Goal: Information Seeking & Learning: Find specific fact

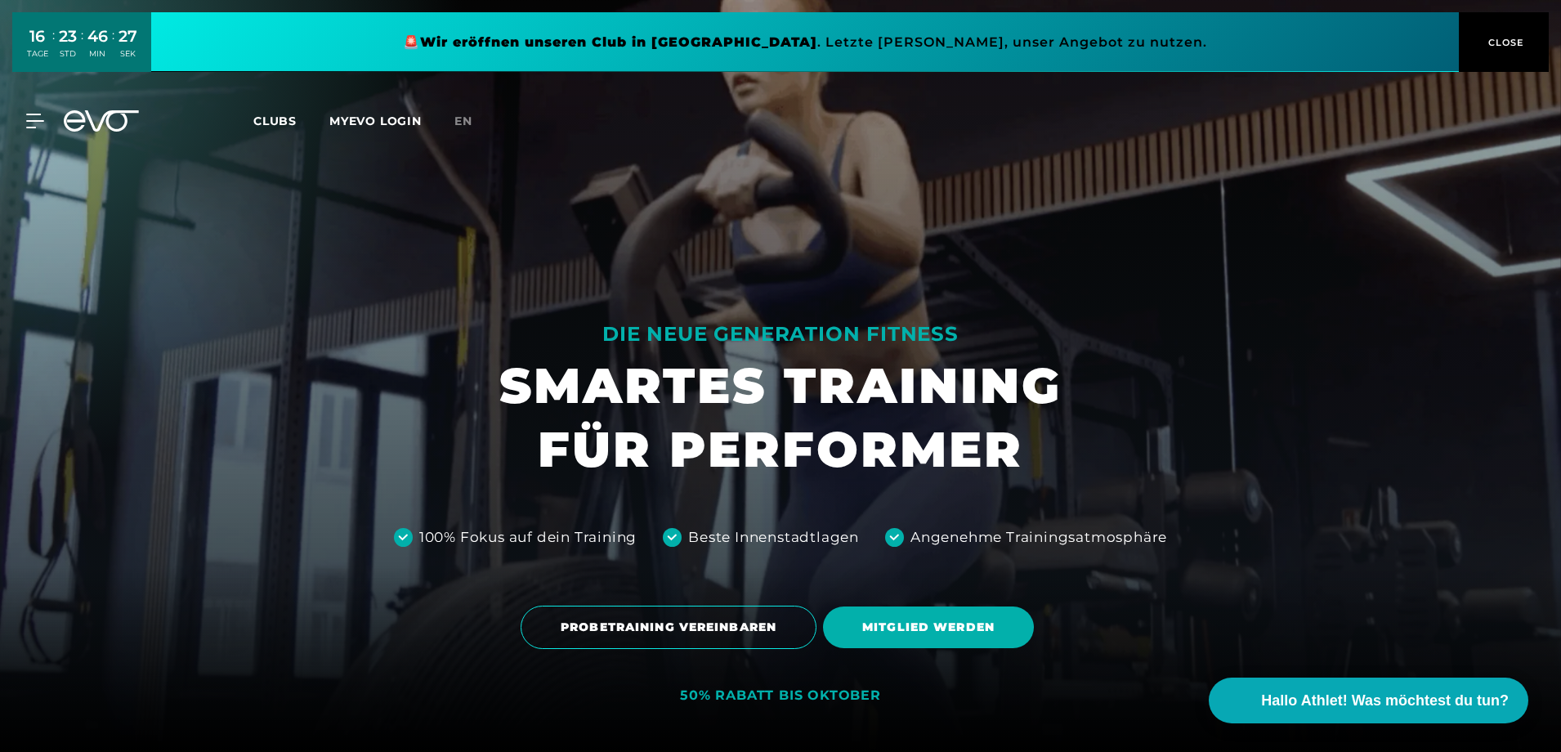
click at [276, 122] on span "Clubs" at bounding box center [274, 121] width 43 height 15
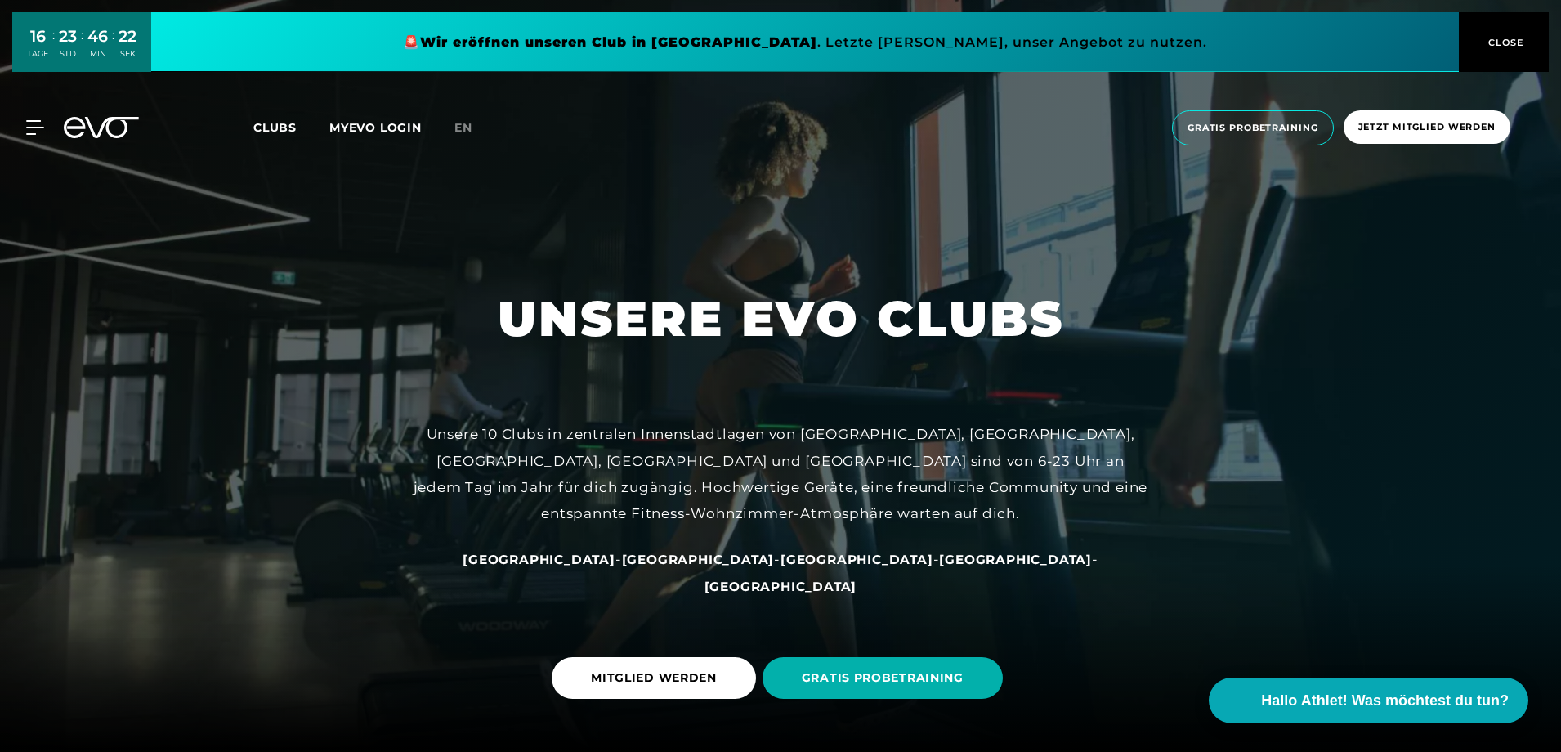
click at [274, 128] on span "Clubs" at bounding box center [274, 127] width 43 height 15
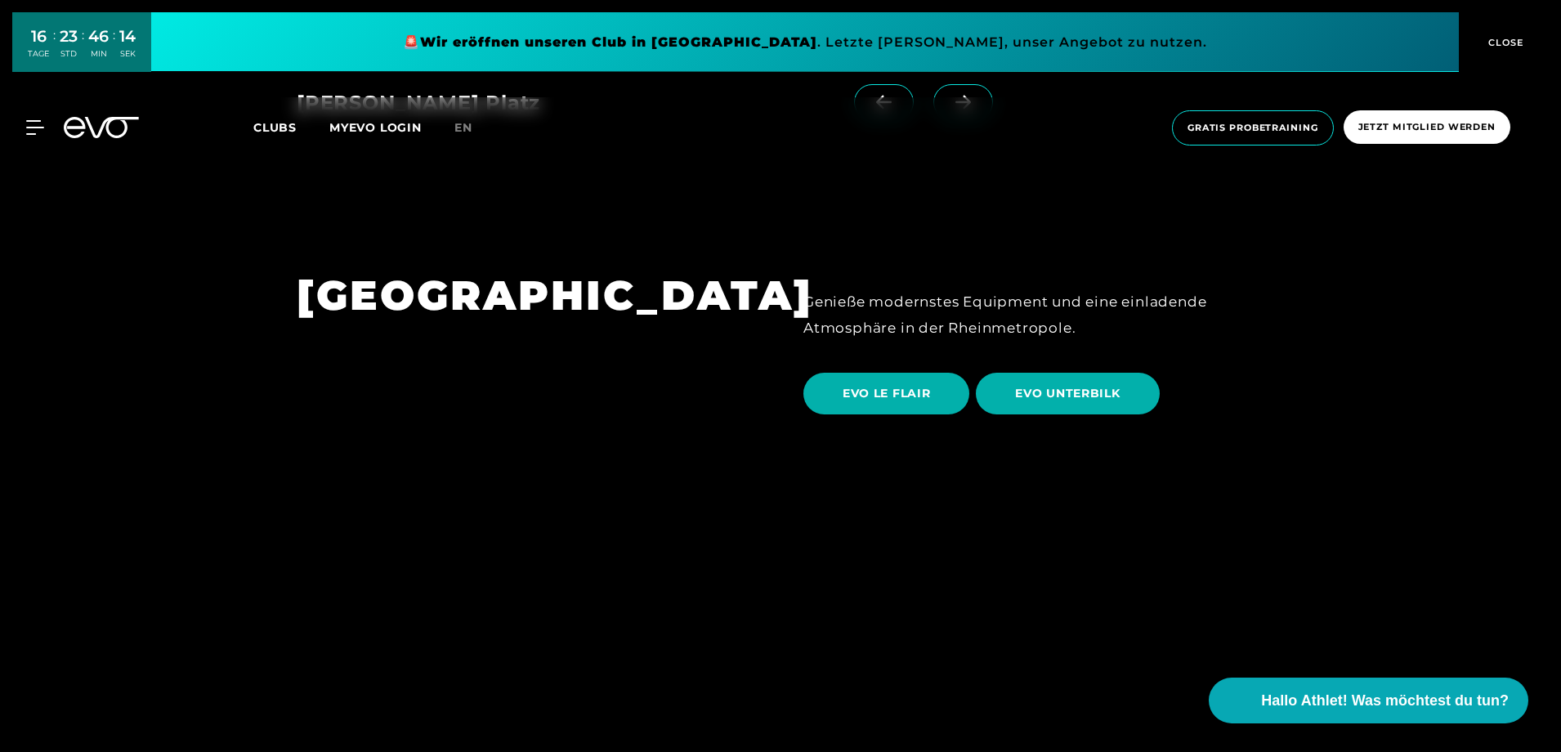
scroll to position [2780, 0]
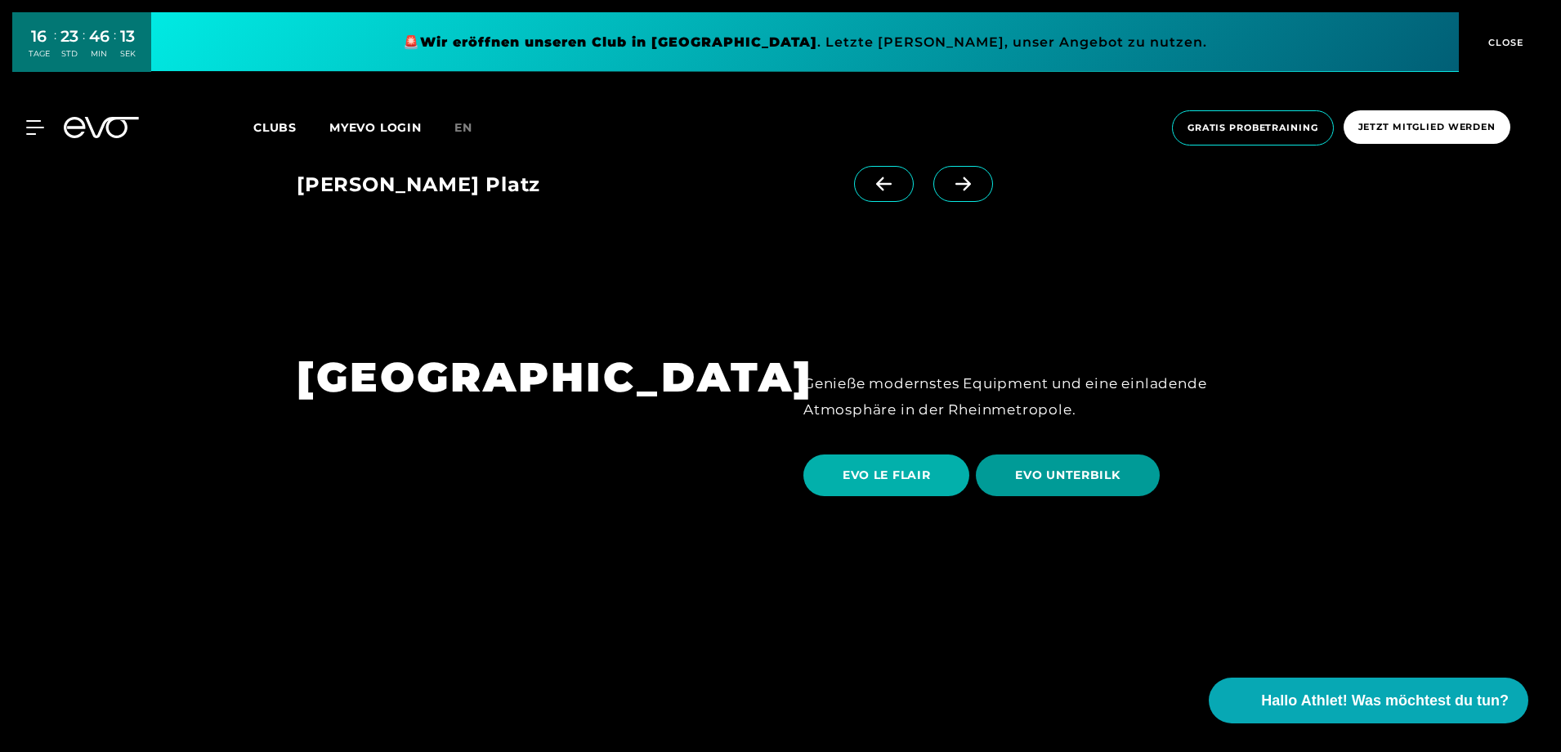
click at [1046, 467] on span "EVO UNTERBILK" at bounding box center [1067, 475] width 105 height 17
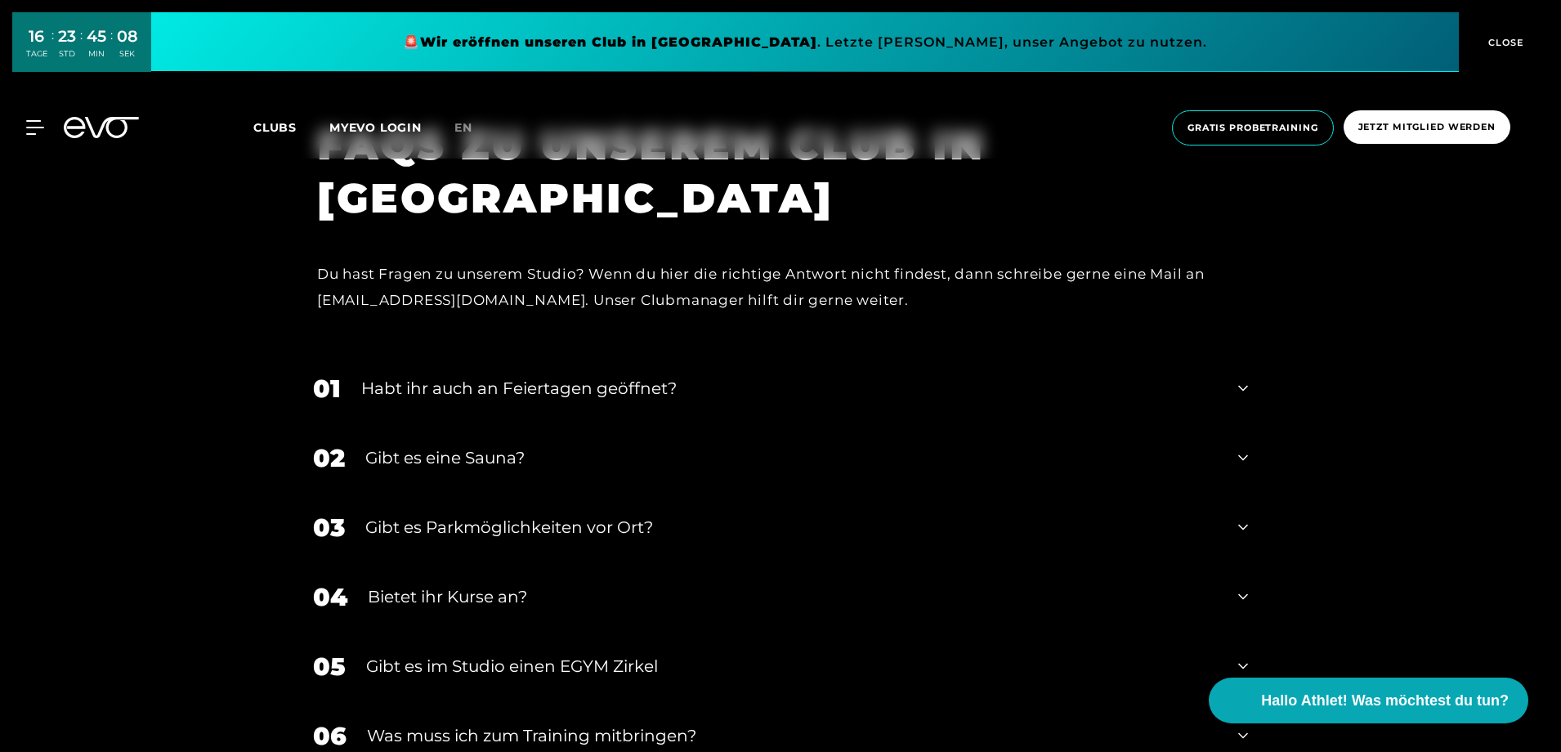
scroll to position [6050, 0]
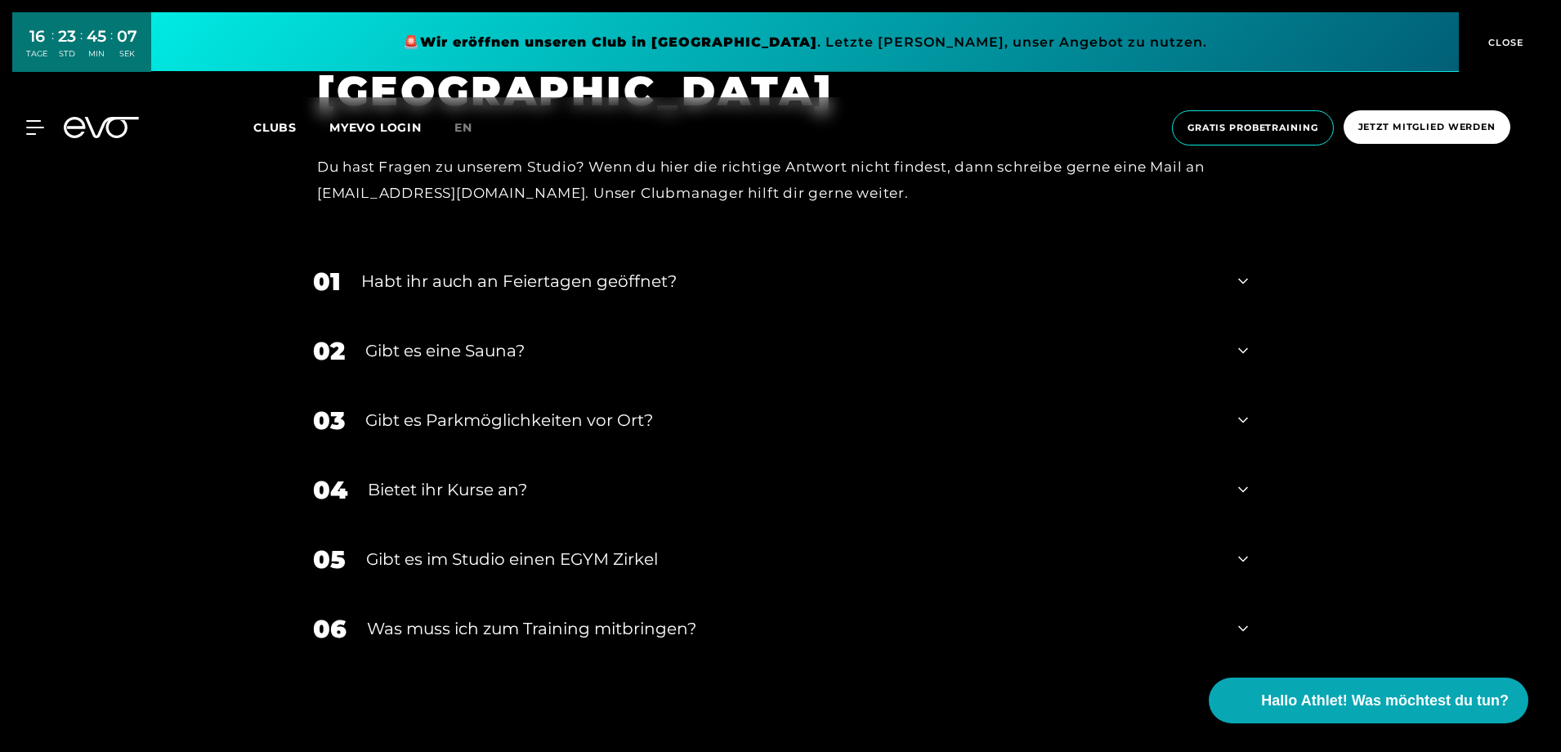
click at [488, 354] on div "Gibt es eine Sauna?" at bounding box center [791, 350] width 853 height 25
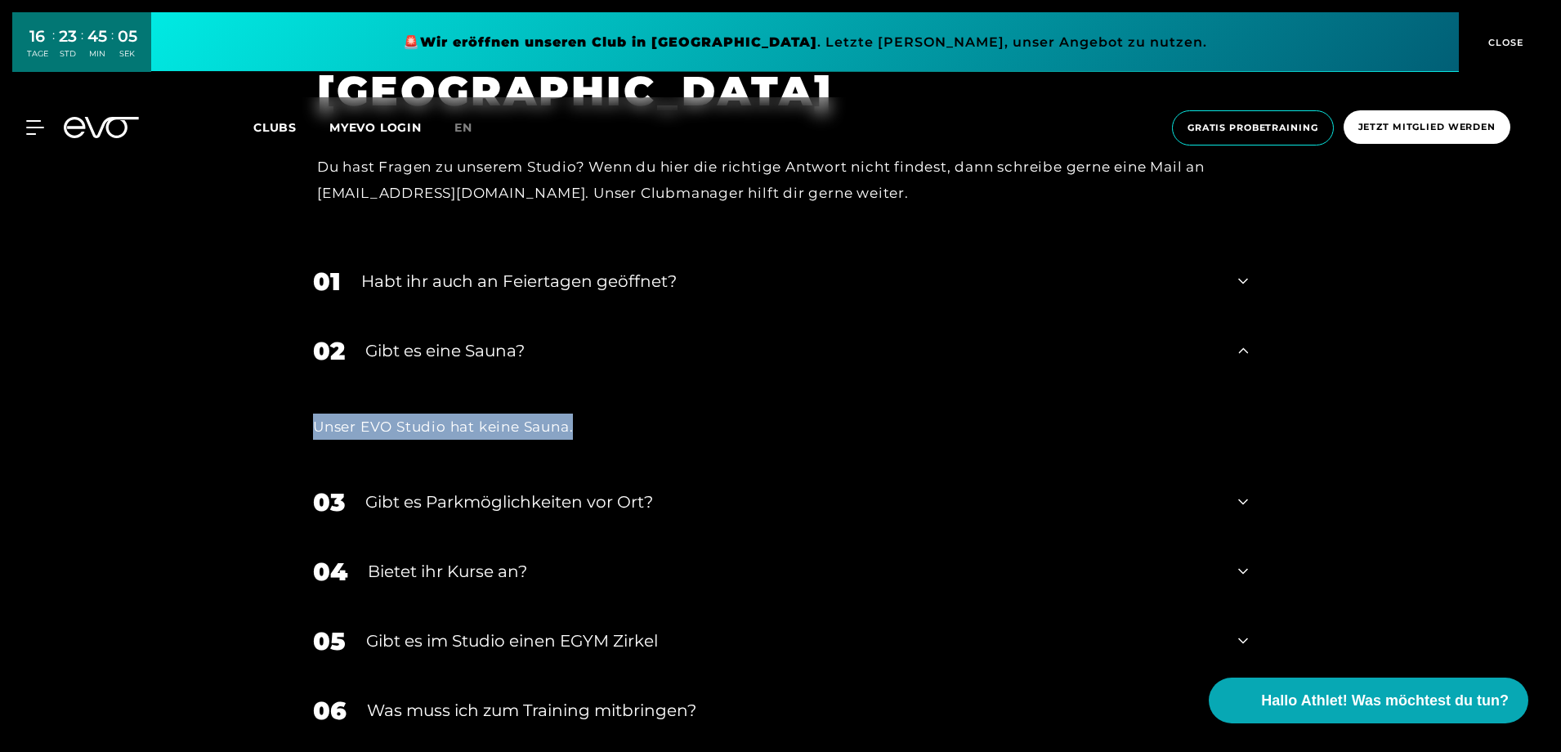
drag, startPoint x: 315, startPoint y: 431, endPoint x: 589, endPoint y: 426, distance: 273.9
click at [589, 426] on div "Unser EVO Studio hat keine Sauna." at bounding box center [780, 427] width 935 height 26
click at [173, 471] on div "FAQS ZU UNSEREM CLUB IN [GEOGRAPHIC_DATA] Du hast Fragen zu unserem Studio? Wen…" at bounding box center [780, 409] width 1561 height 836
